Goal: Information Seeking & Learning: Stay updated

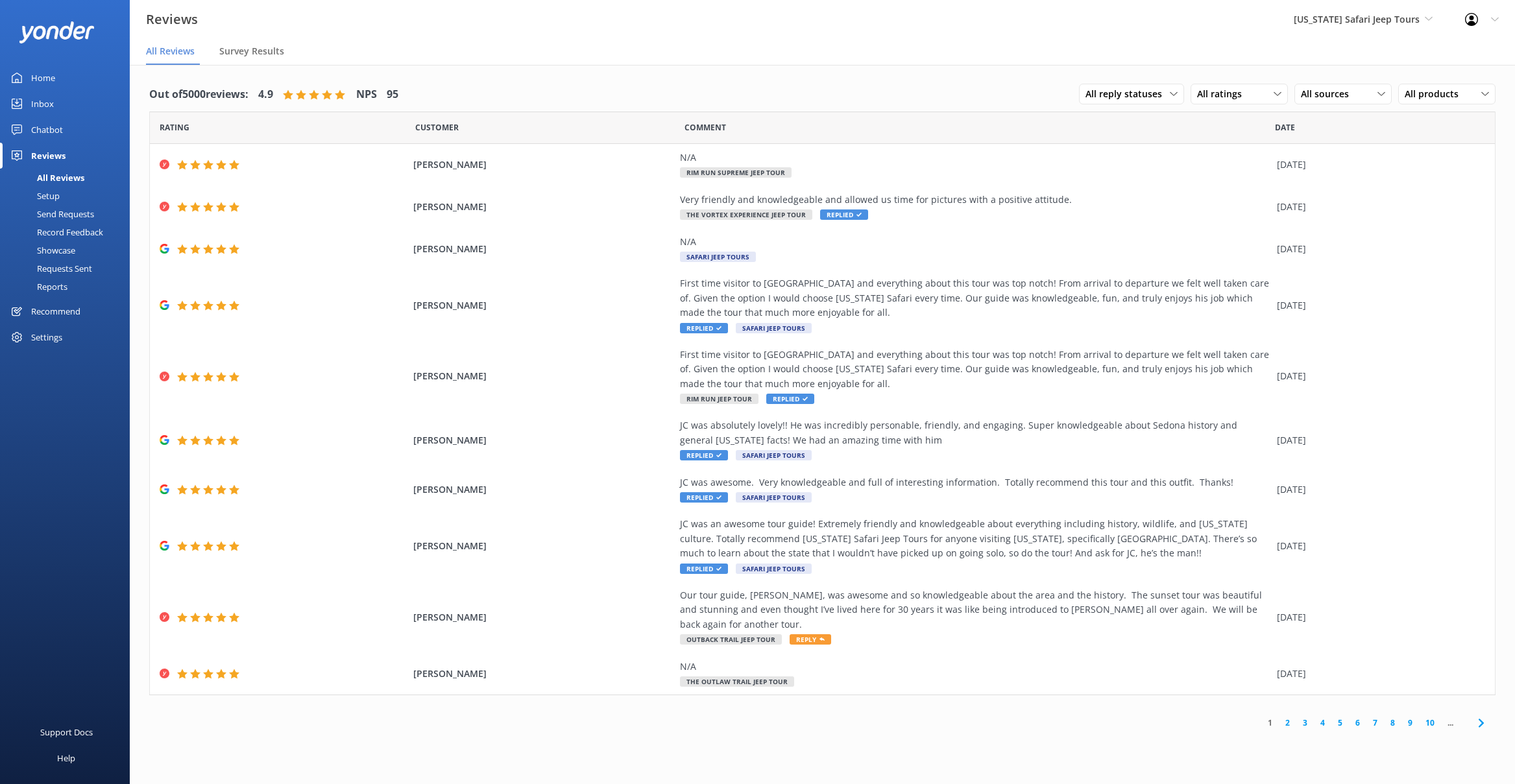
scroll to position [26, 0]
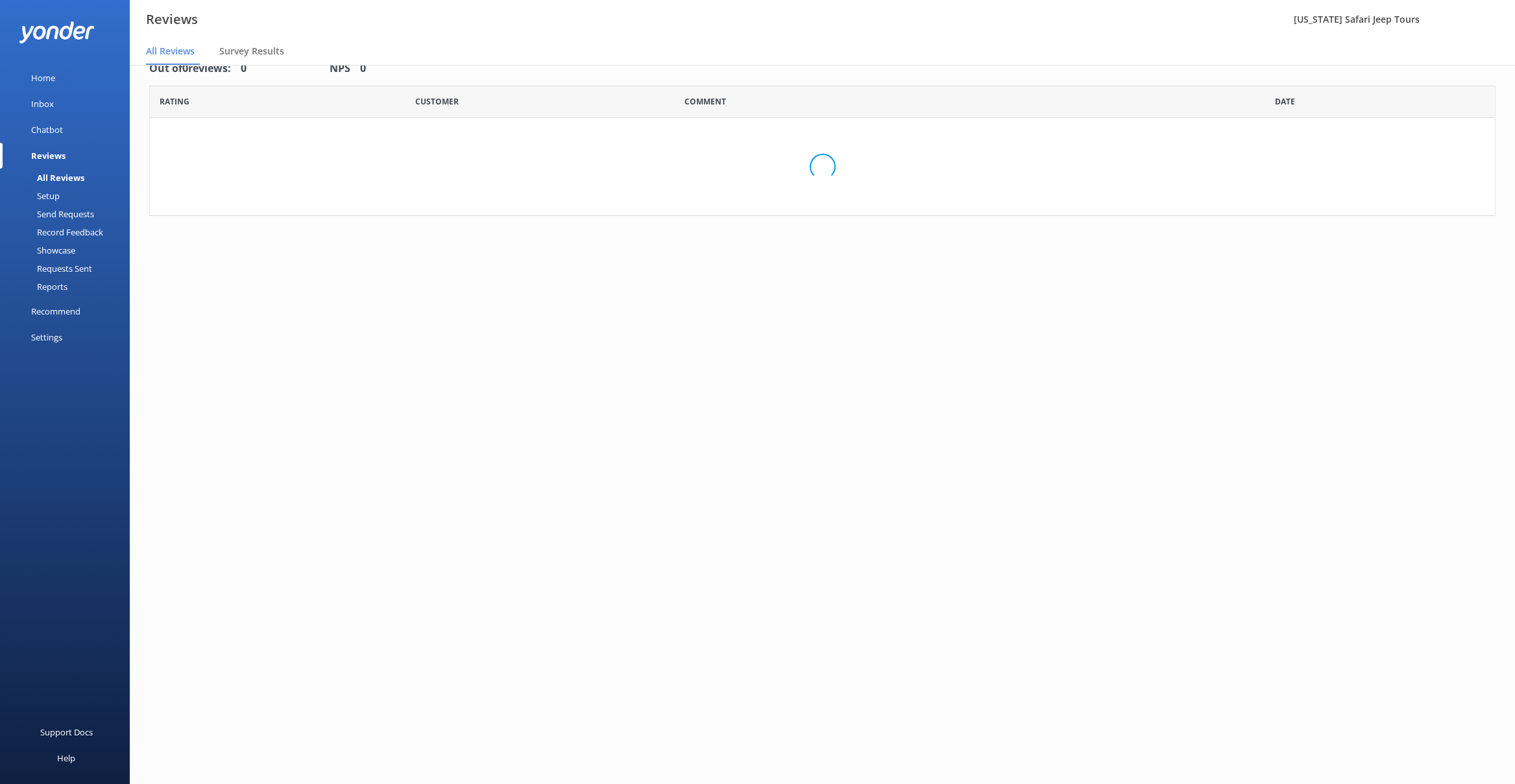
scroll to position [26, 0]
